Goal: Transaction & Acquisition: Obtain resource

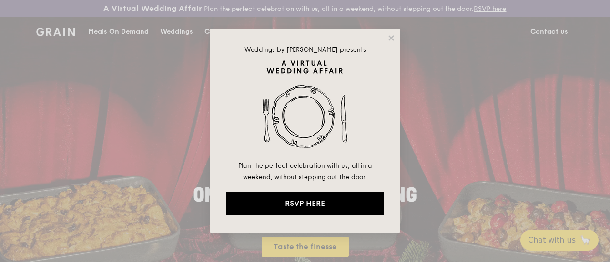
click at [225, 43] on div "Weddings by [PERSON_NAME] presents Plan the perfect celebration with us, all in…" at bounding box center [305, 131] width 610 height 262
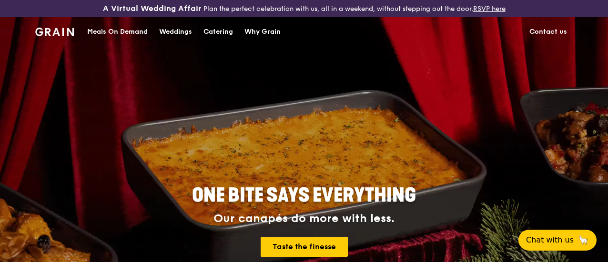
click at [225, 43] on div "Catering" at bounding box center [218, 32] width 30 height 29
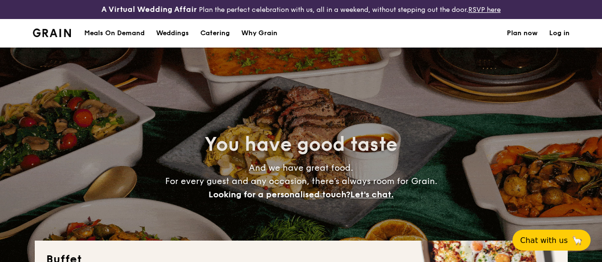
select select
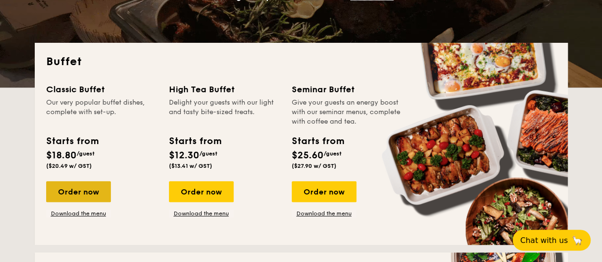
click at [94, 202] on div "Order now" at bounding box center [78, 191] width 65 height 21
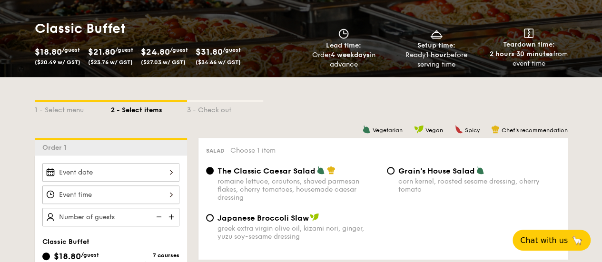
scroll to position [143, 0]
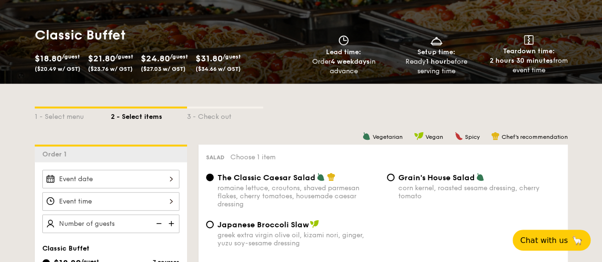
select select
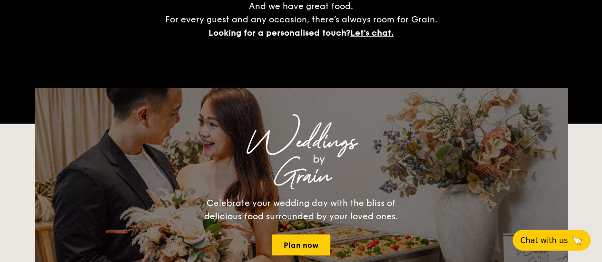
scroll to position [225, 0]
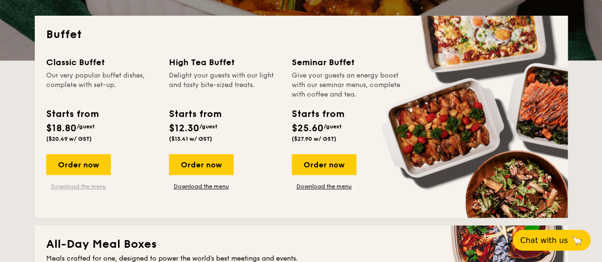
click at [99, 191] on link "Download the menu" at bounding box center [78, 187] width 65 height 8
